Goal: Task Accomplishment & Management: Manage account settings

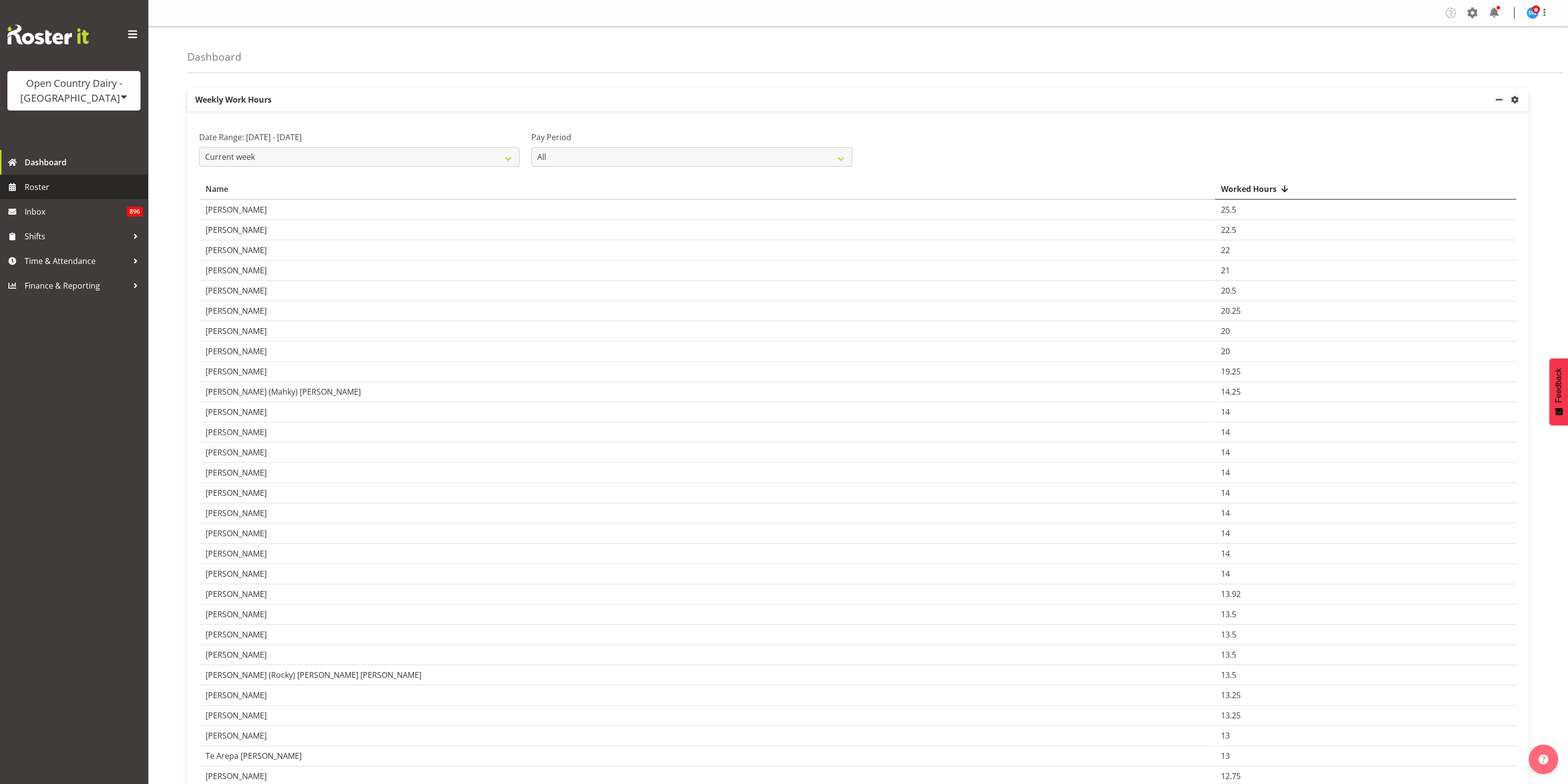
click at [42, 187] on span "Roster" at bounding box center [84, 187] width 118 height 15
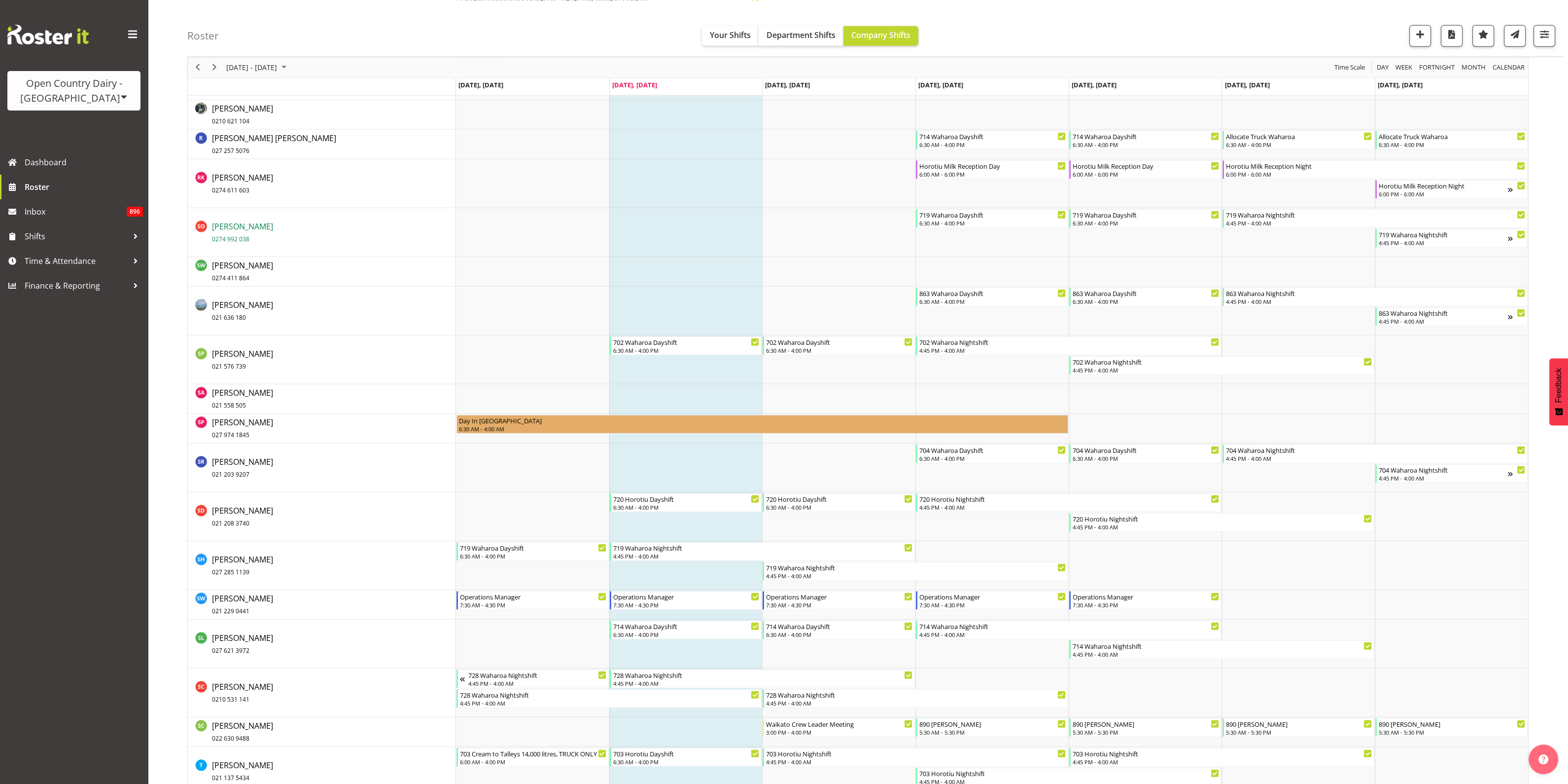
scroll to position [6658, 0]
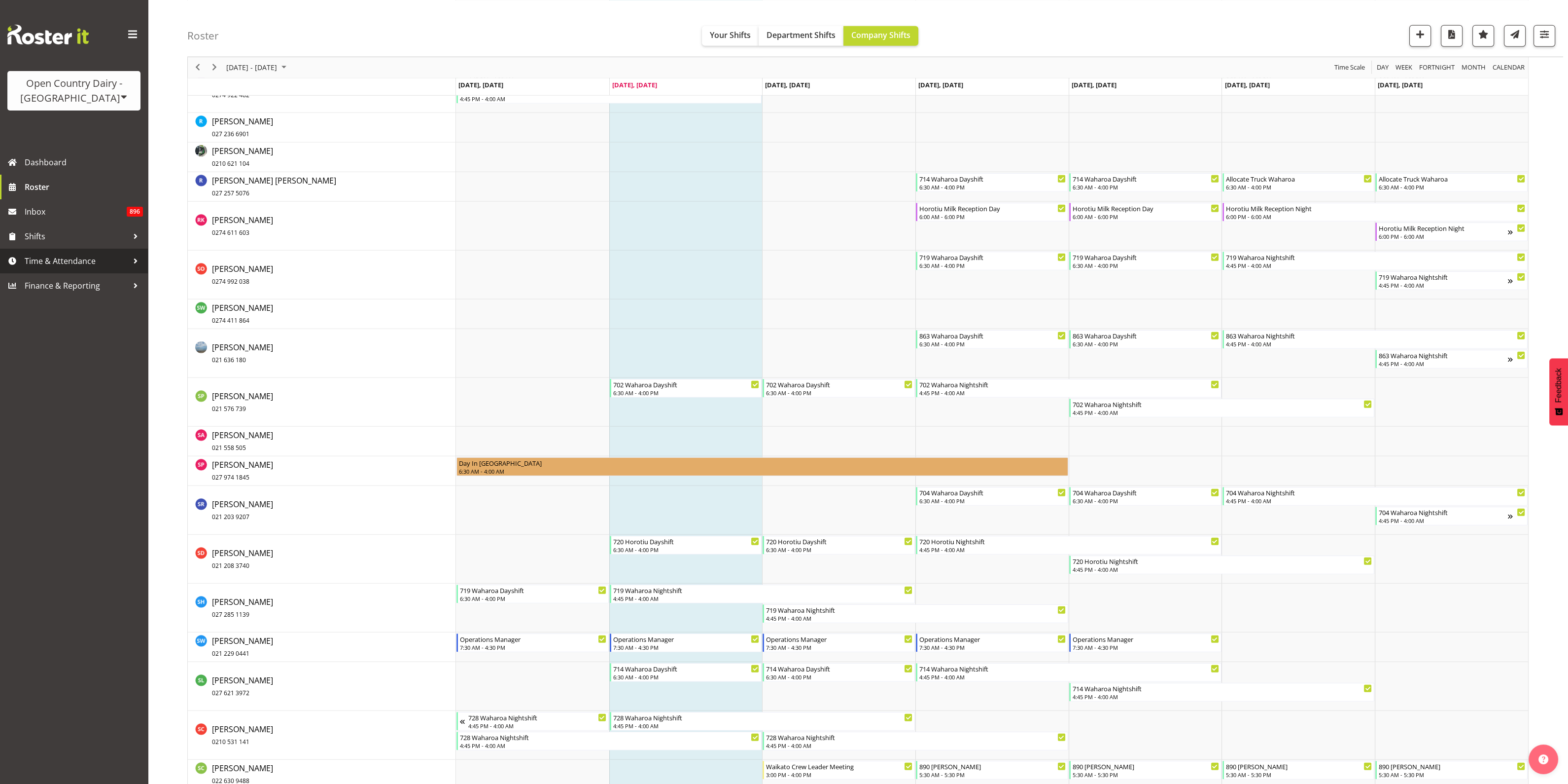
click at [85, 262] on span "Time & Attendance" at bounding box center [76, 261] width 103 height 15
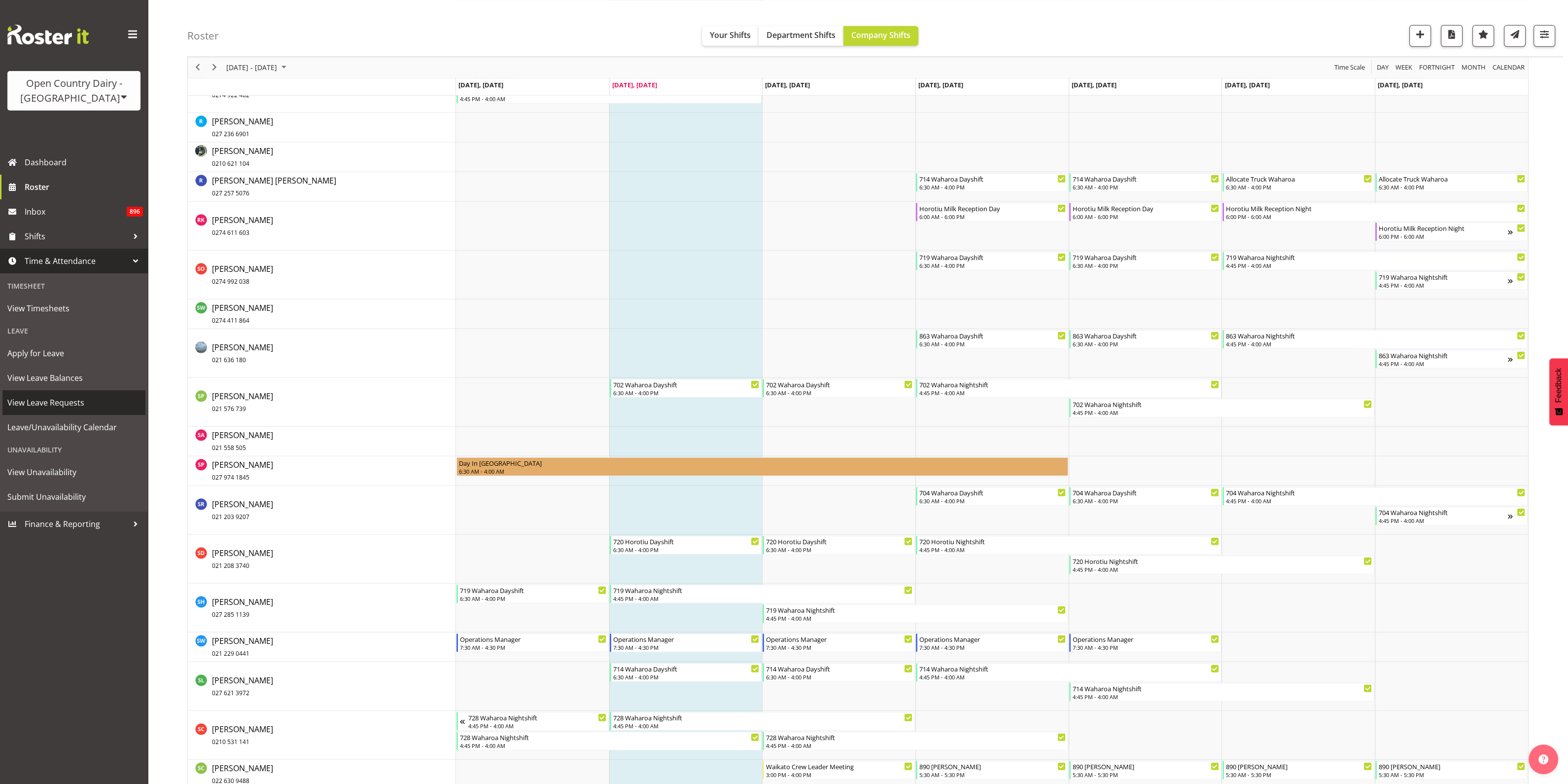
click at [70, 399] on span "View Leave Requests" at bounding box center [74, 403] width 133 height 15
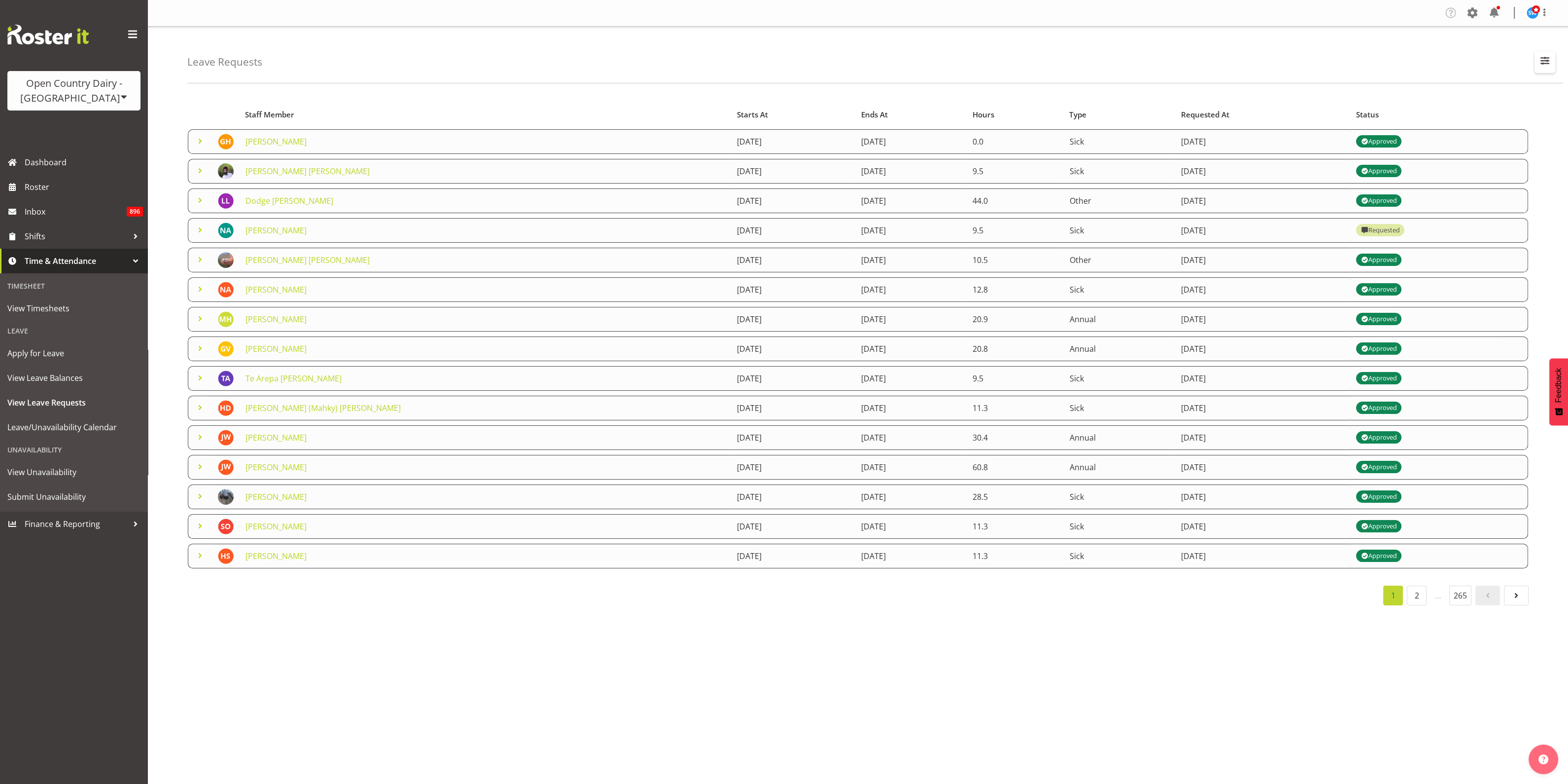
click at [1546, 63] on span "button" at bounding box center [1545, 60] width 13 height 13
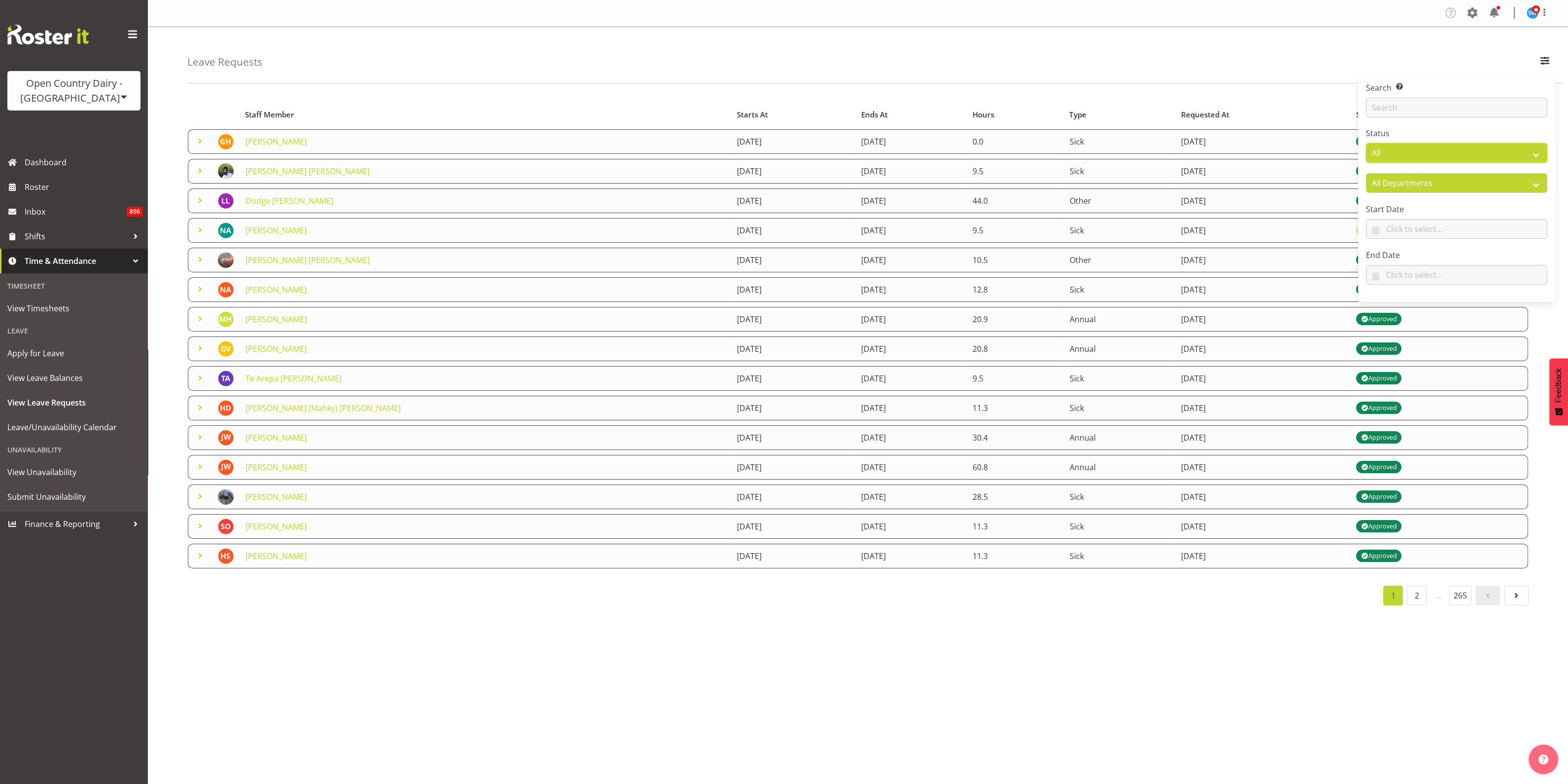
click at [1522, 149] on select "All Approved Requested Unapproved" at bounding box center [1456, 153] width 181 height 19
select select "requested"
click at [1366, 143] on select "All Approved Requested Unapproved" at bounding box center [1456, 153] width 181 height 19
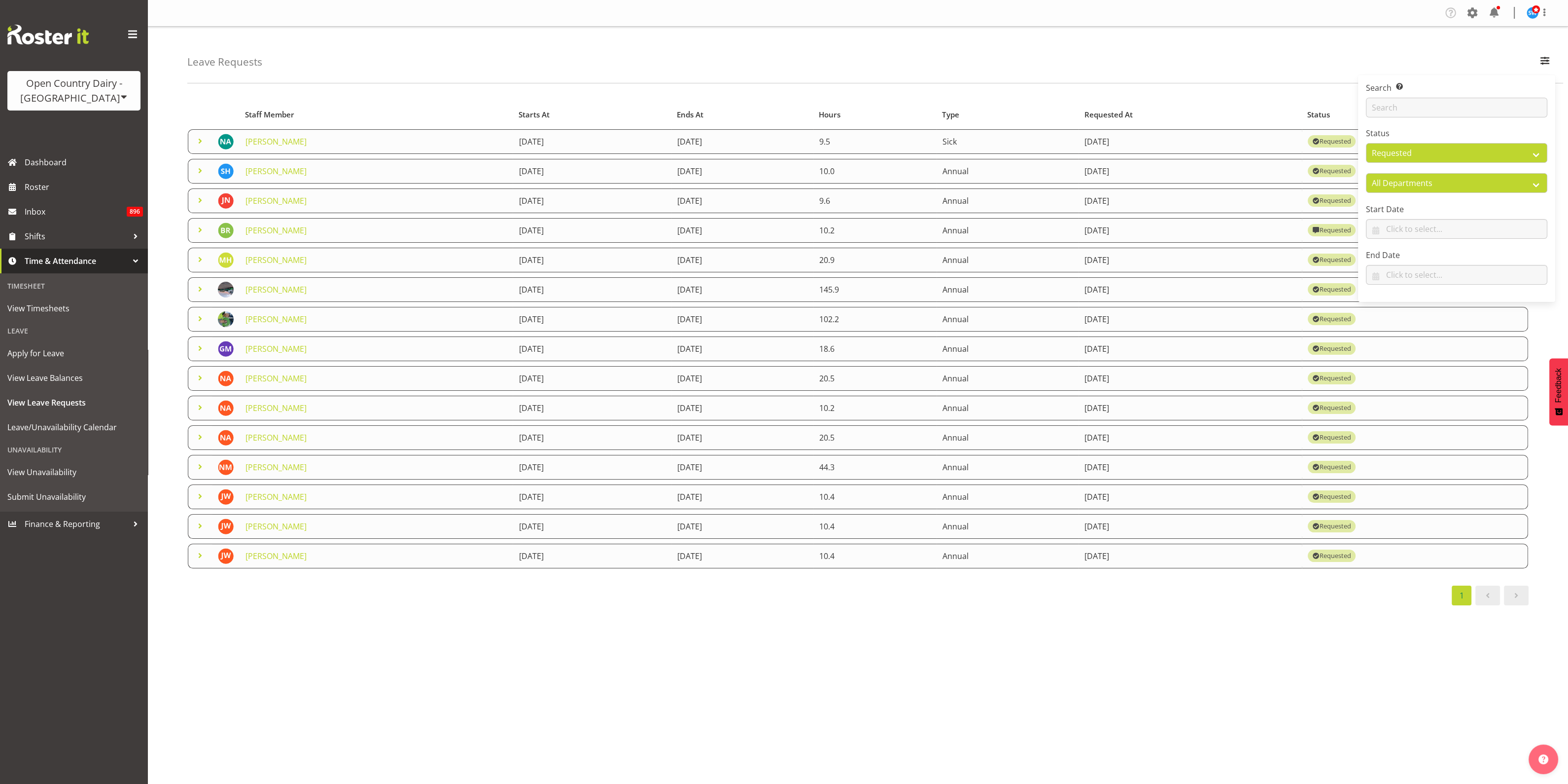
click at [1129, 627] on div "Company Settings Roles & Skills Tasks Jobs Employees Locations & Departments Ac…" at bounding box center [858, 392] width 1420 height 784
click at [200, 404] on span at bounding box center [200, 407] width 12 height 12
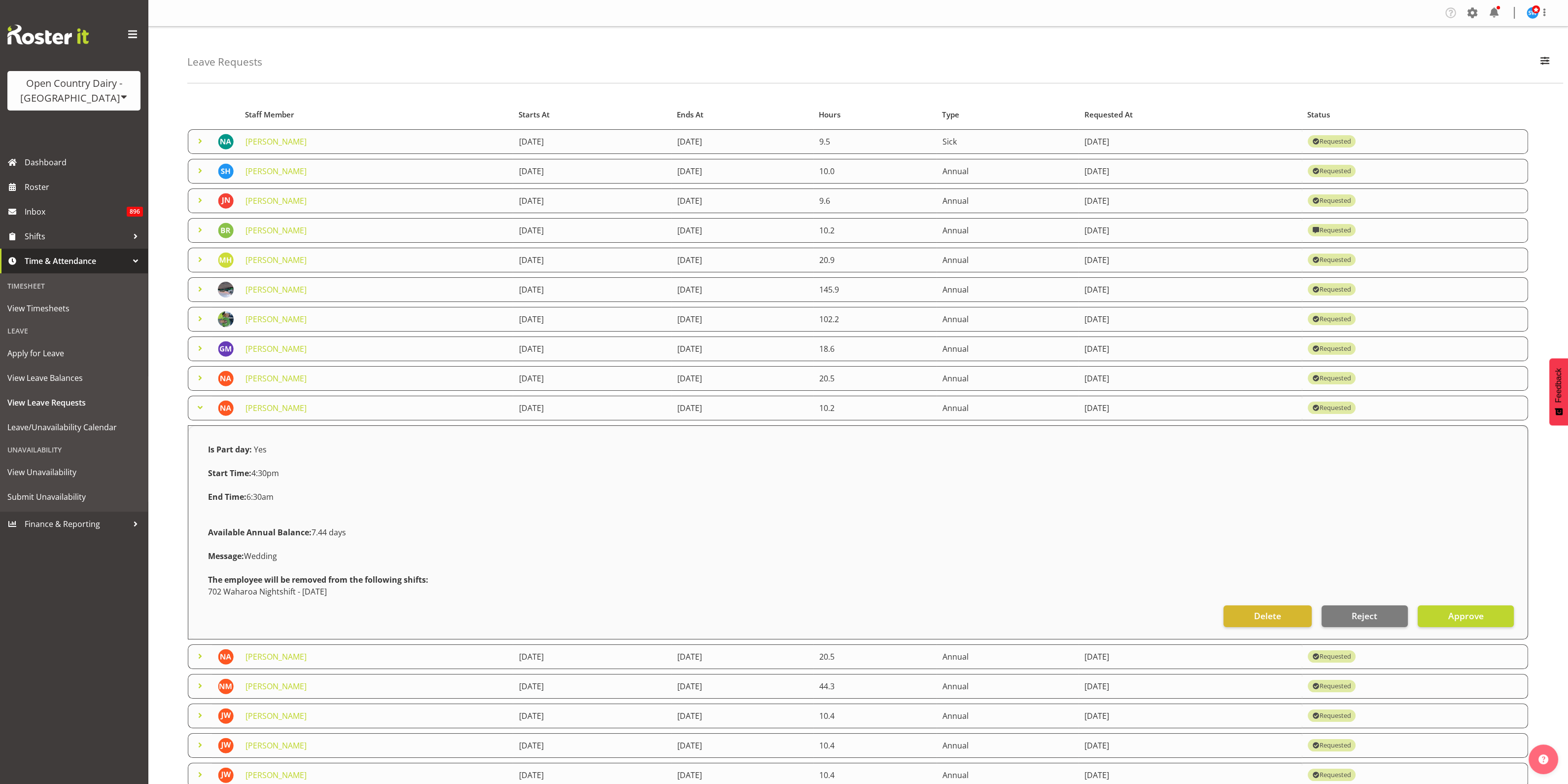
click at [200, 404] on span at bounding box center [200, 407] width 12 height 12
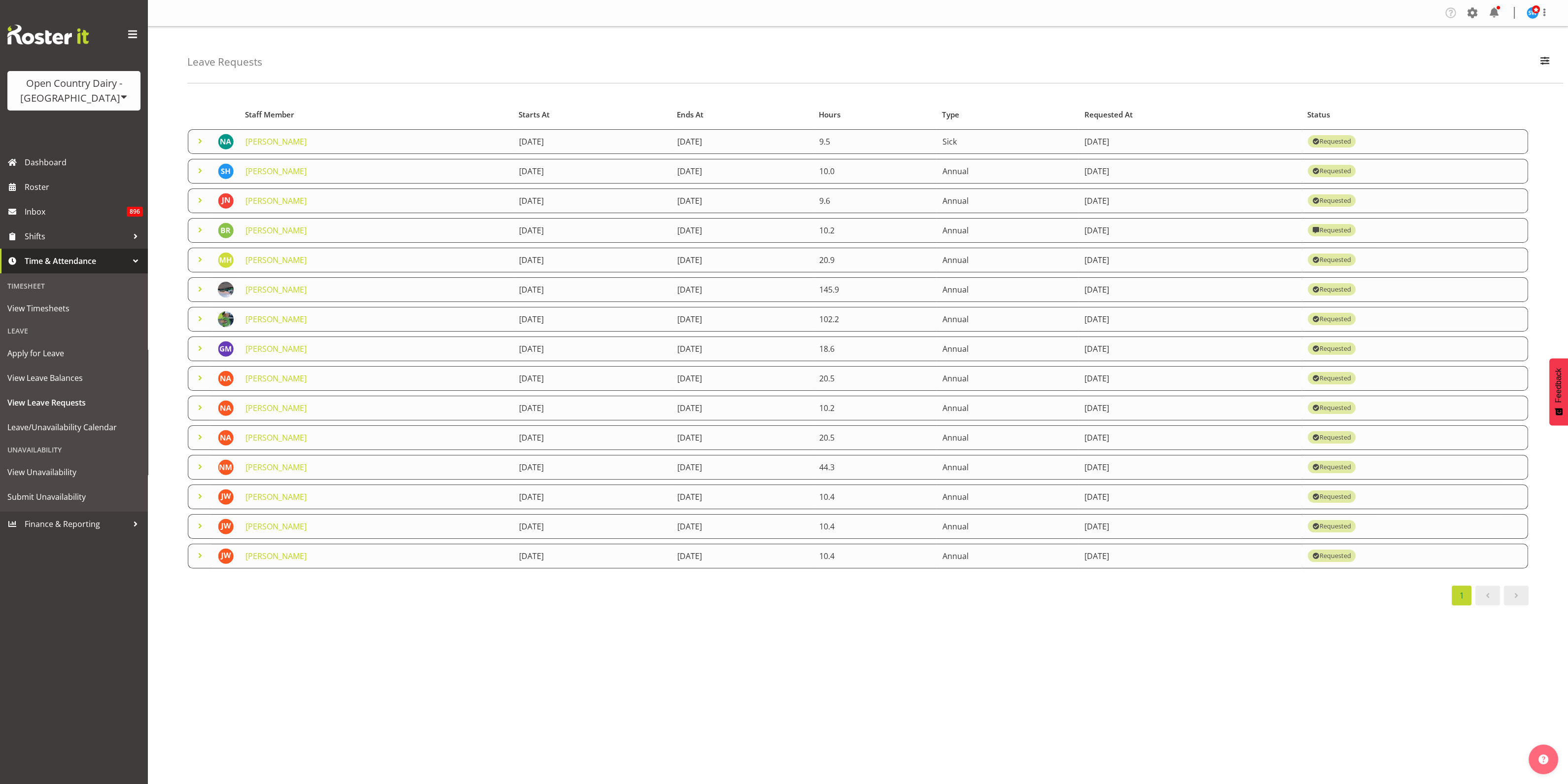
click at [201, 377] on span at bounding box center [200, 378] width 12 height 12
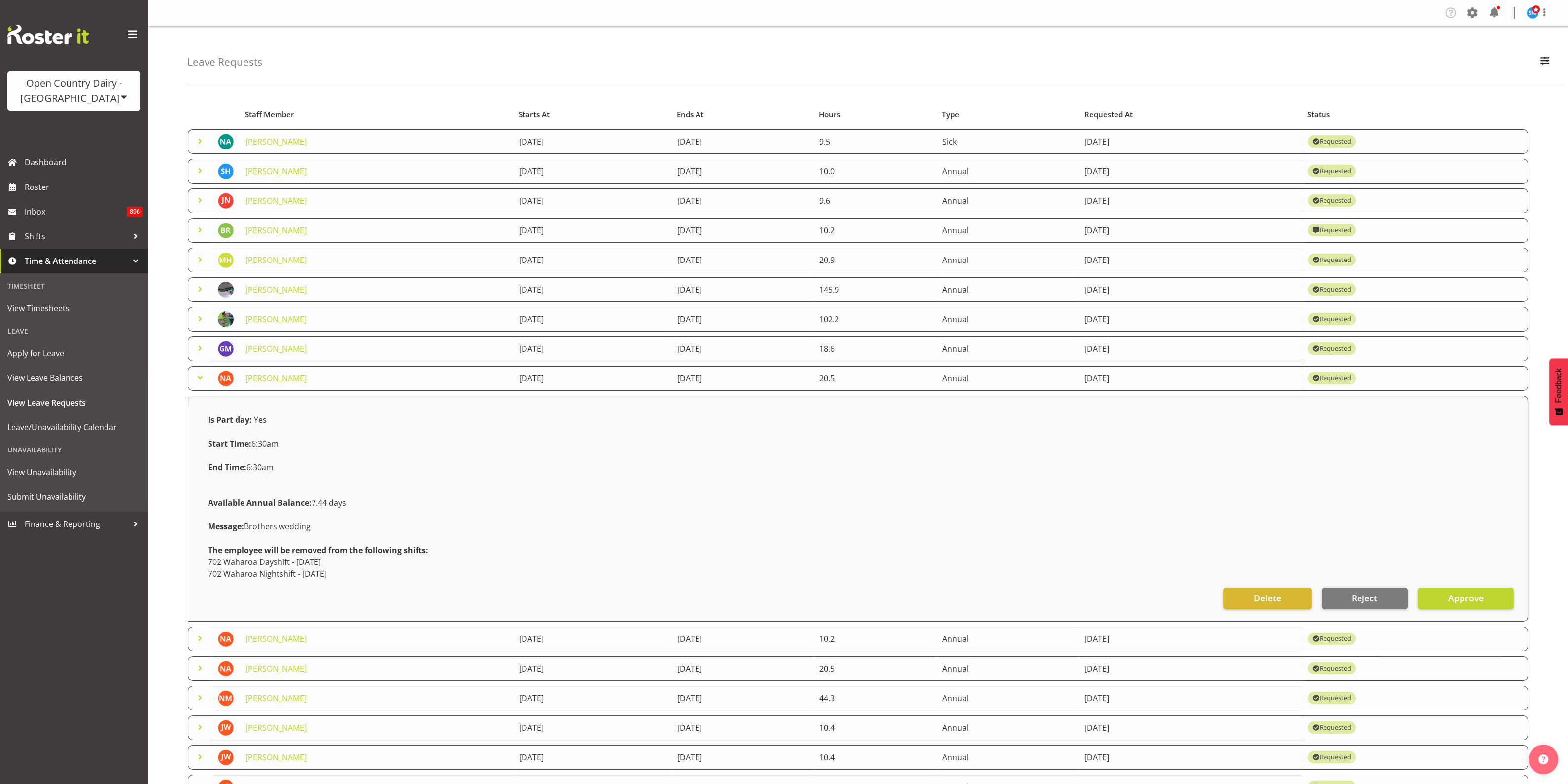
click at [201, 377] on span at bounding box center [200, 378] width 12 height 12
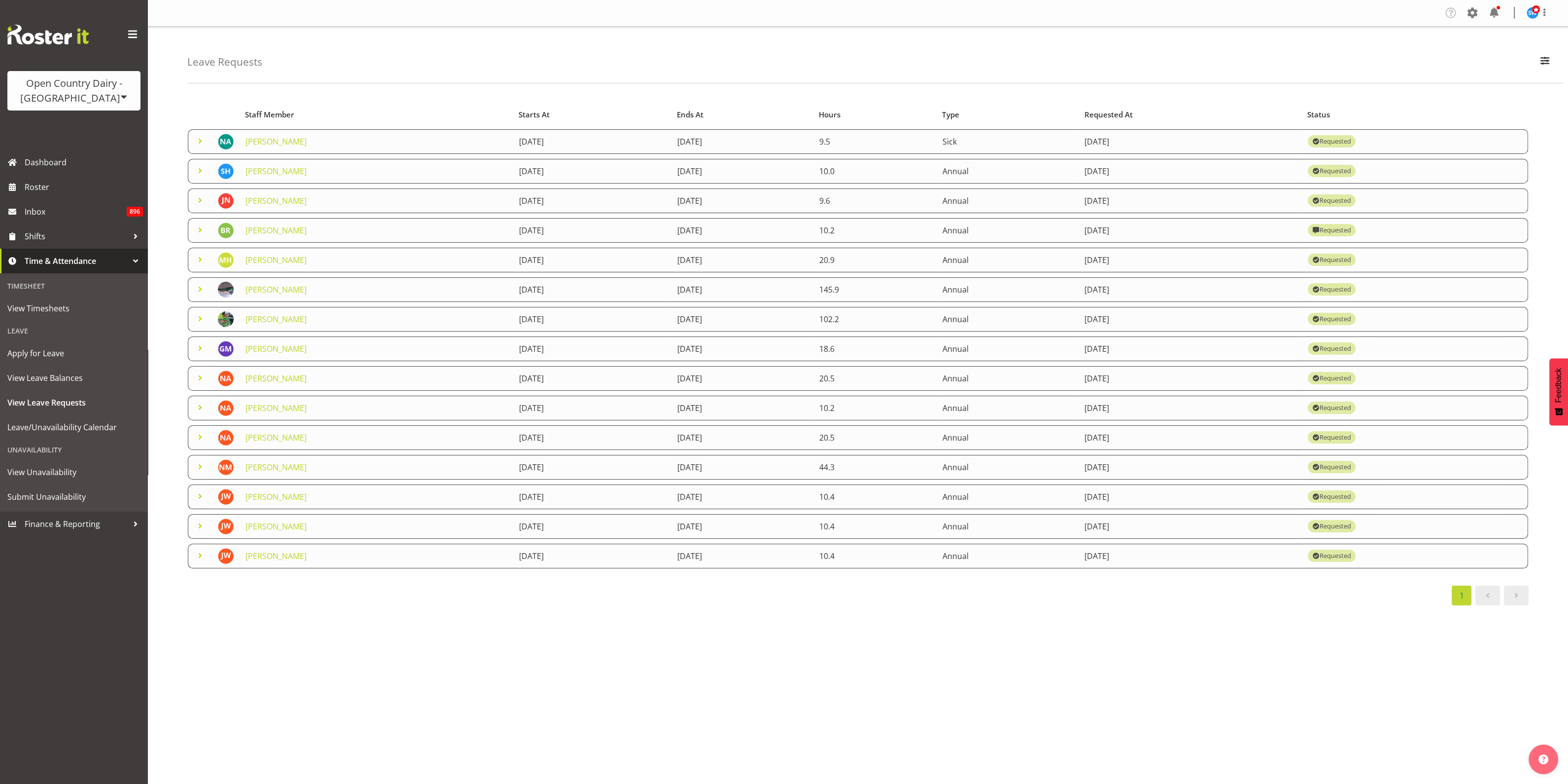
click at [201, 407] on span at bounding box center [200, 407] width 12 height 12
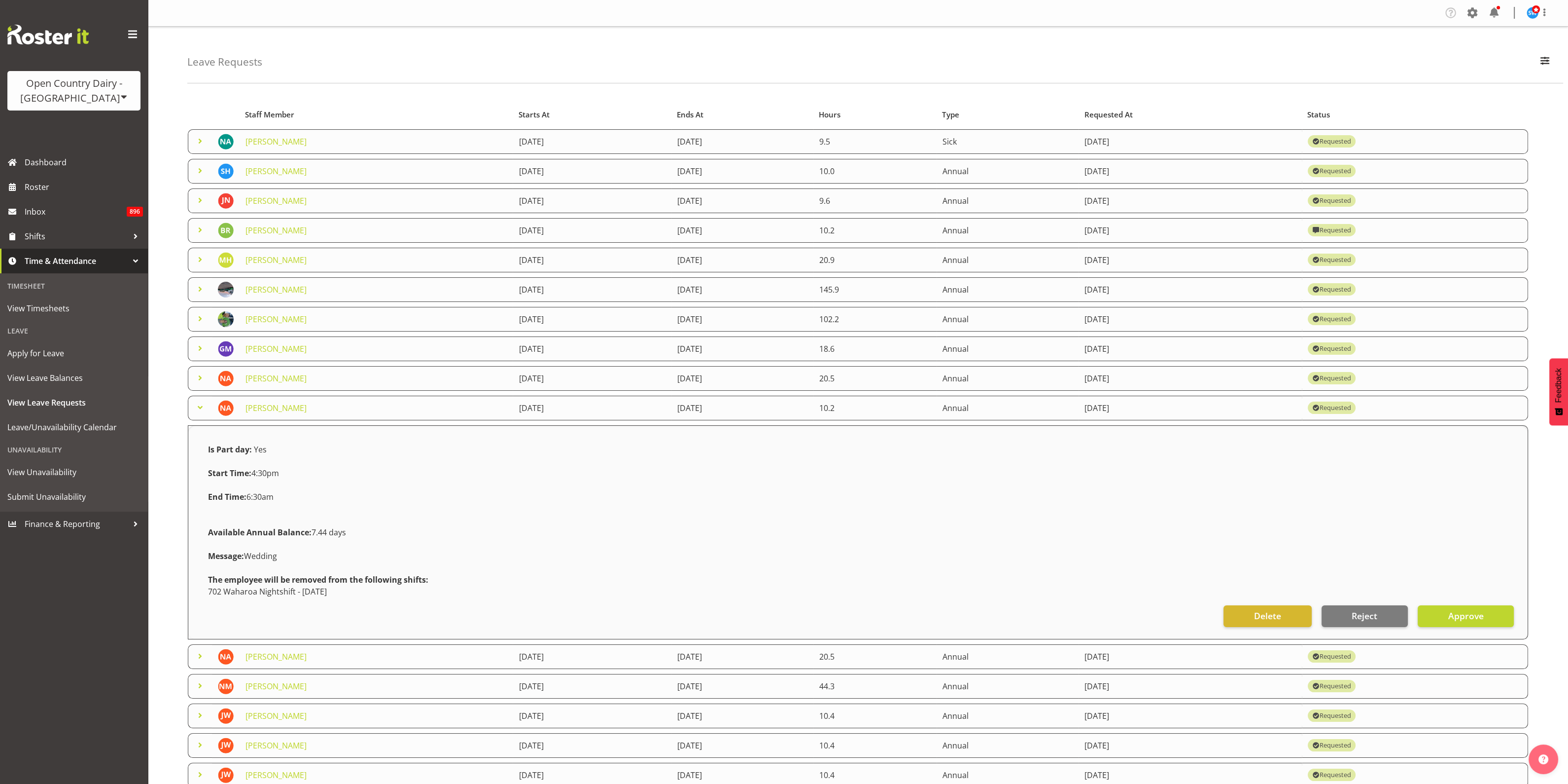
click at [201, 407] on span at bounding box center [200, 407] width 12 height 12
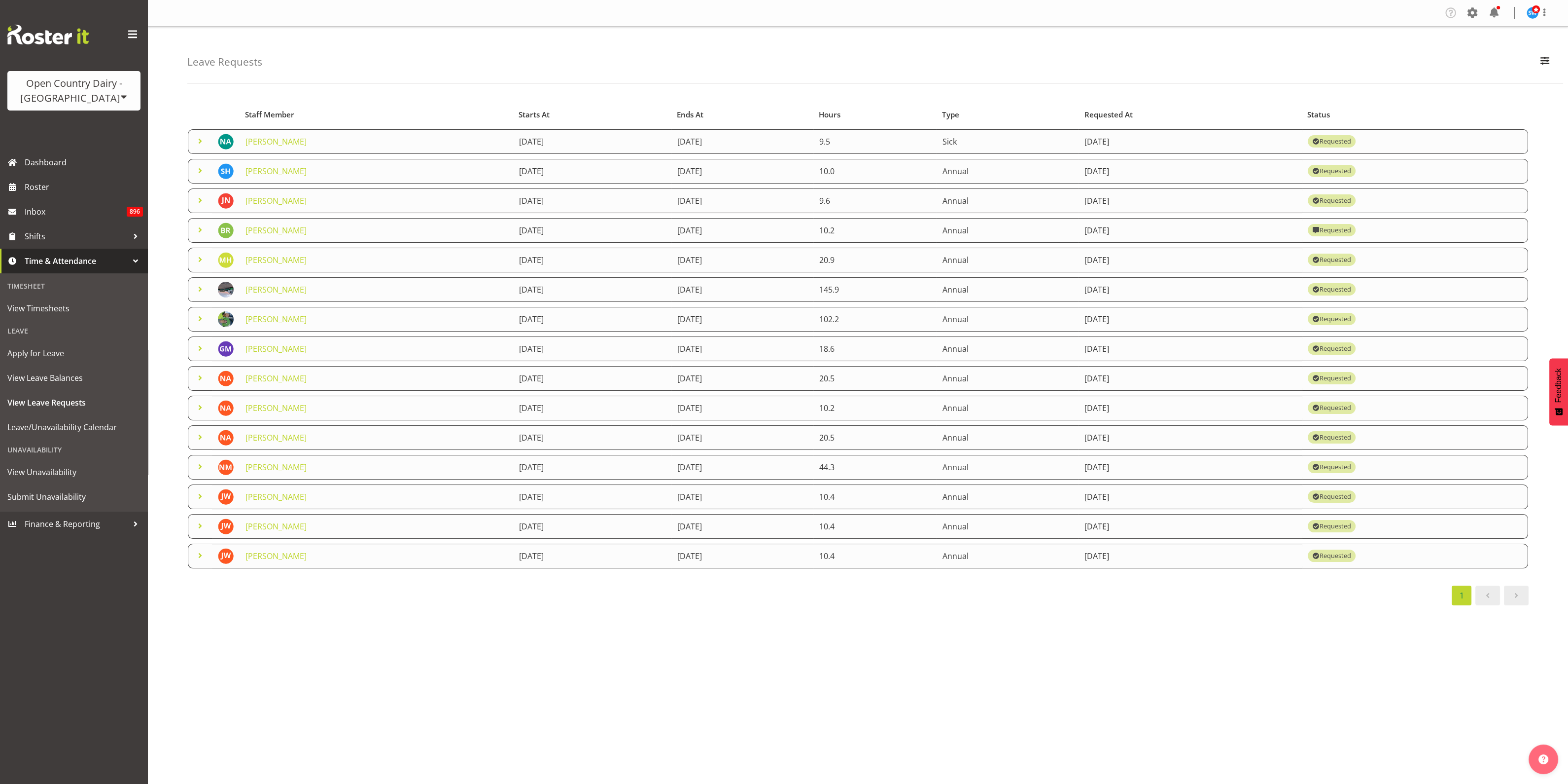
click at [201, 142] on span at bounding box center [200, 141] width 12 height 12
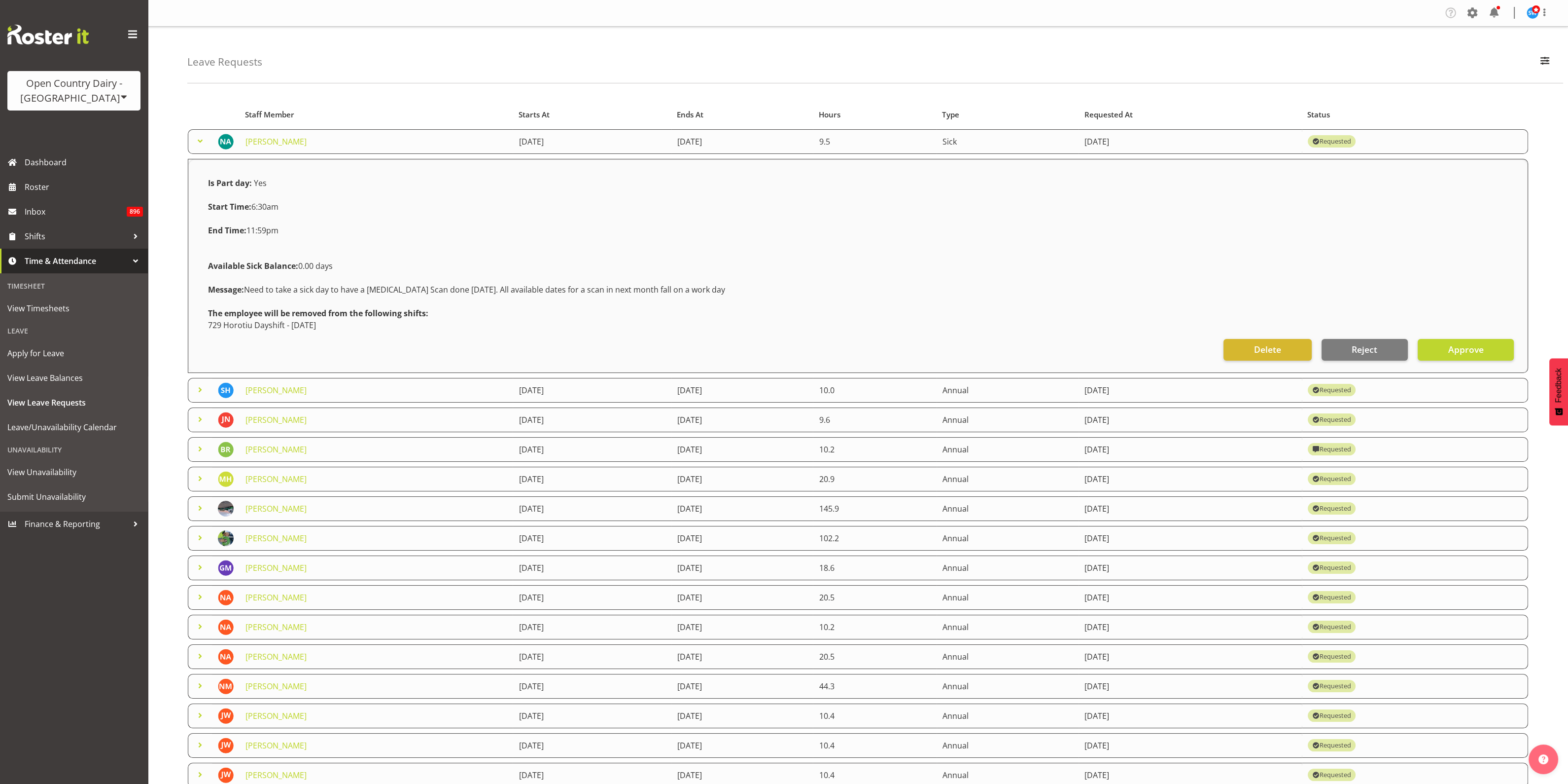
click at [195, 139] on span at bounding box center [200, 141] width 12 height 12
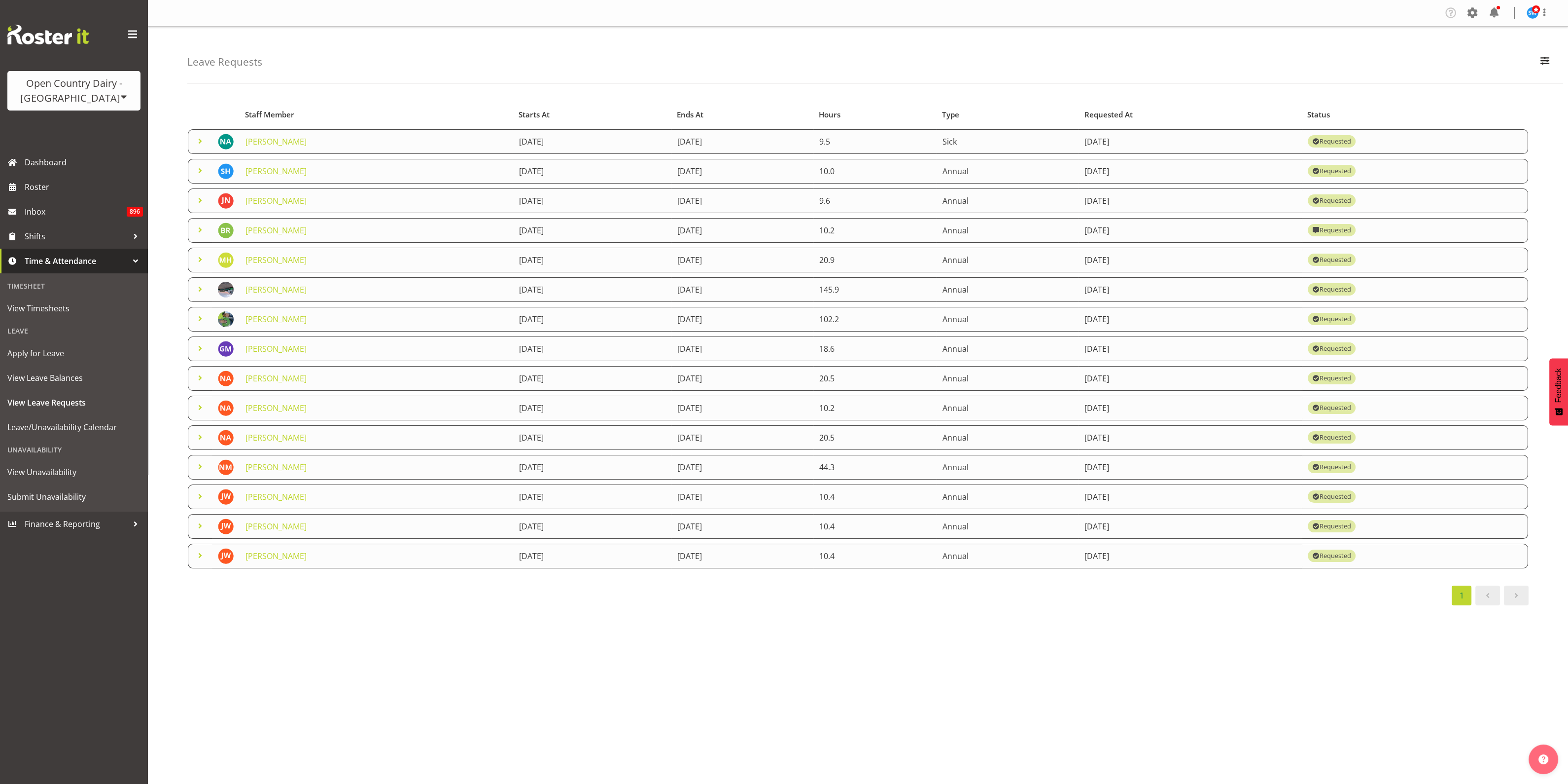
click at [198, 197] on span at bounding box center [200, 200] width 12 height 12
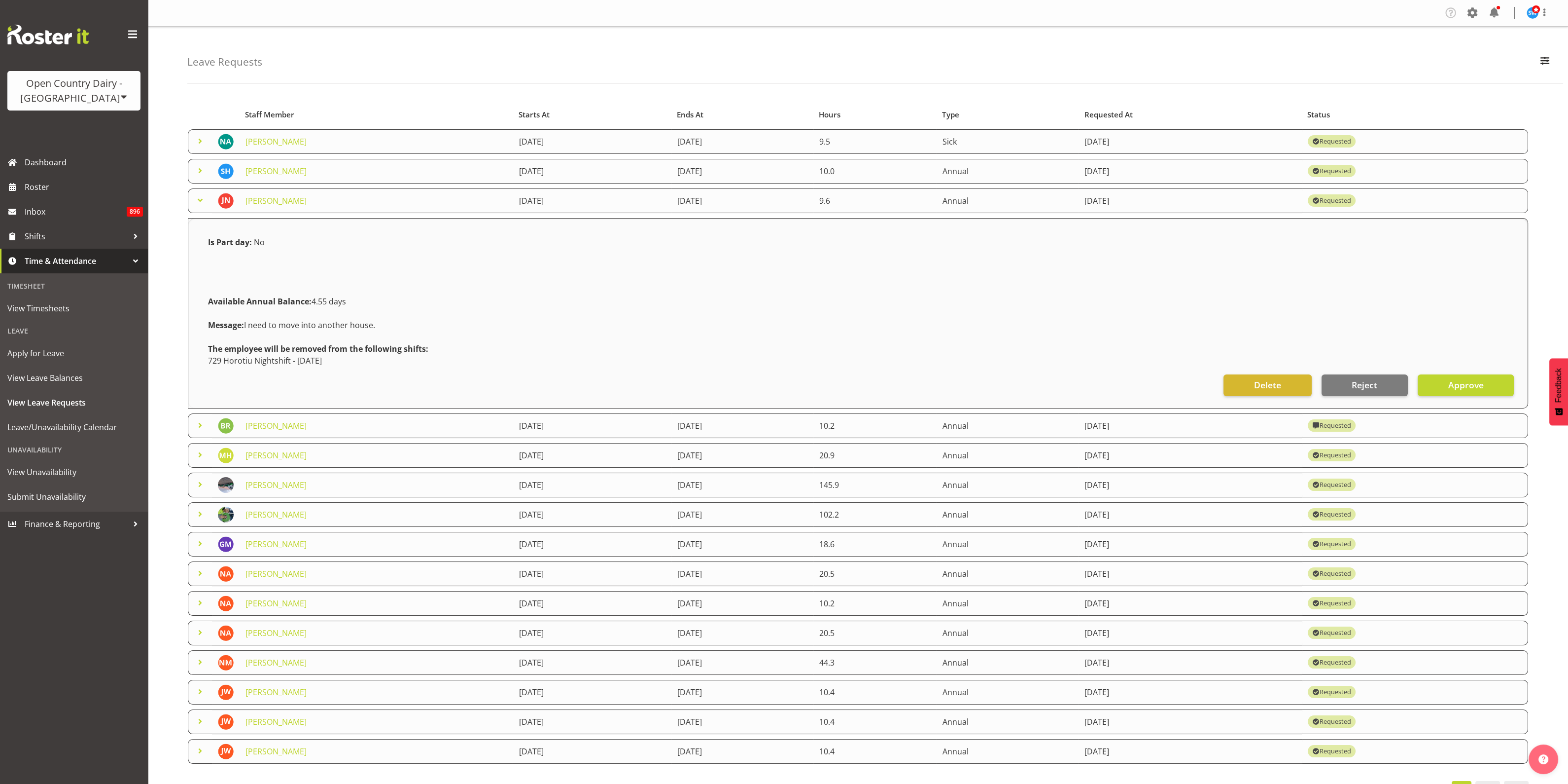
click at [202, 198] on span at bounding box center [200, 200] width 12 height 12
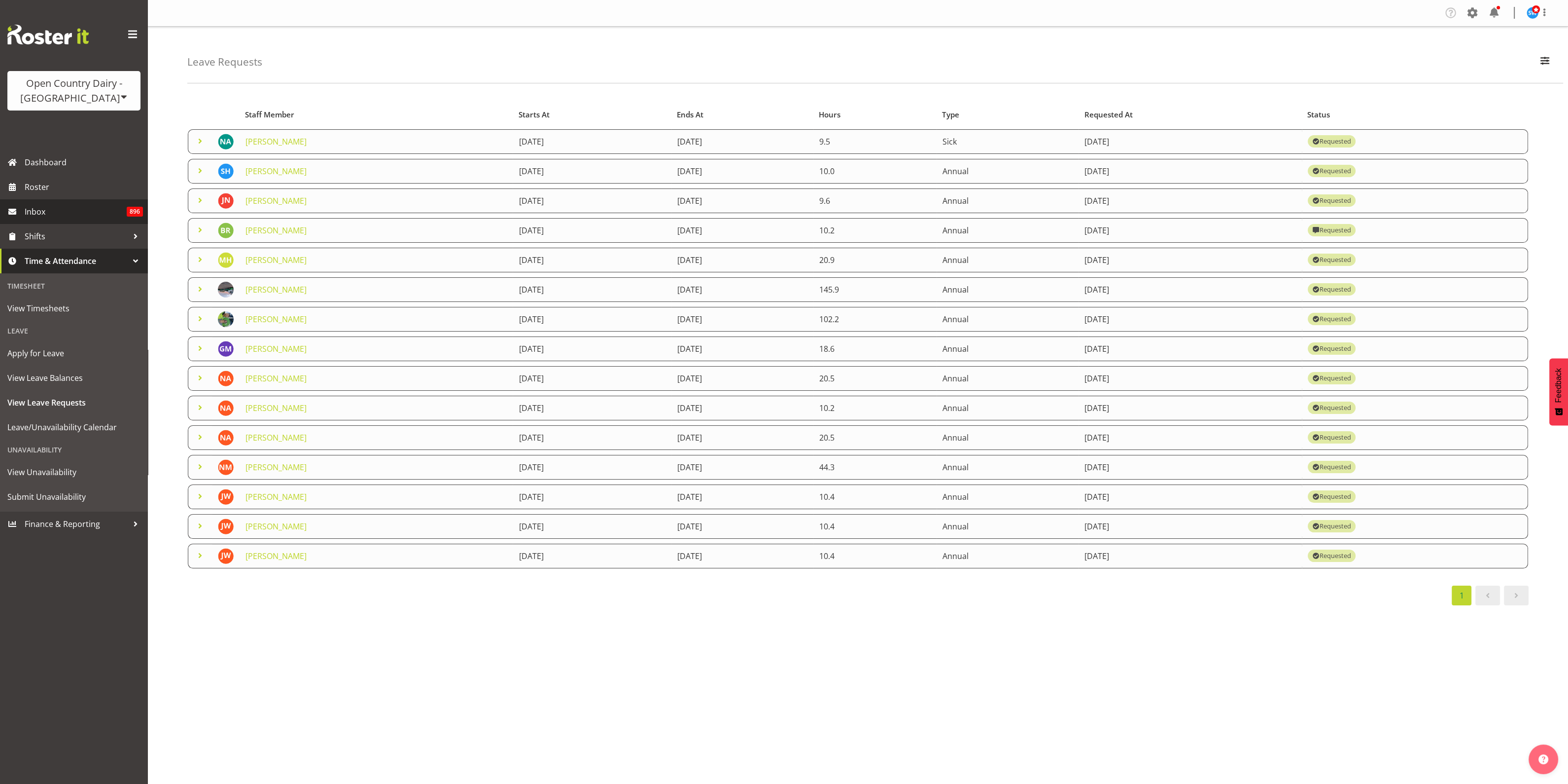
click at [44, 208] on span "Inbox" at bounding box center [76, 212] width 102 height 15
